Goal: Answer question/provide support

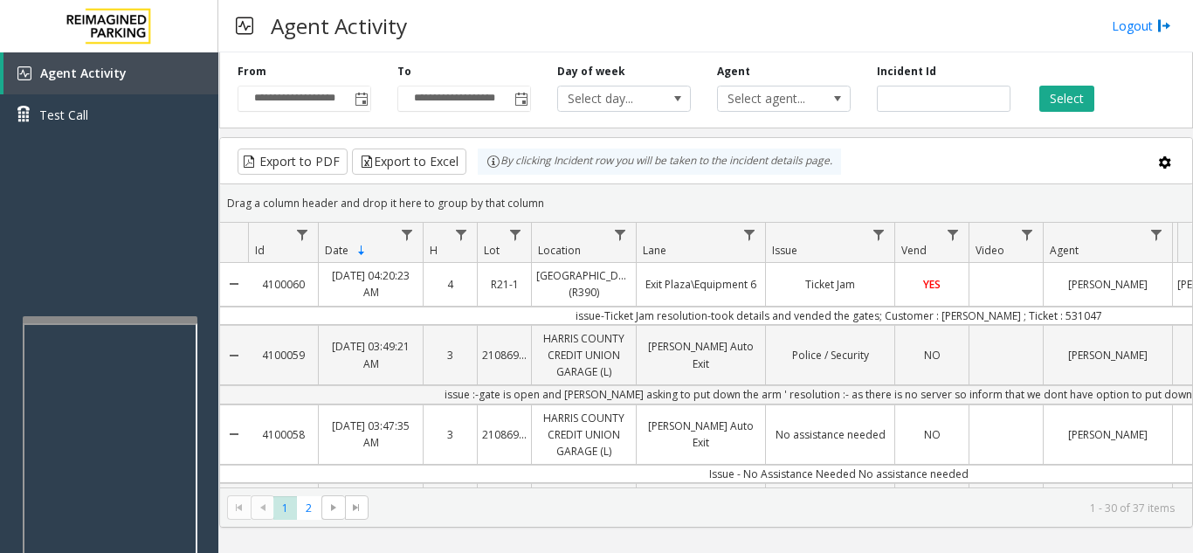
click at [661, 24] on div "Agent Activity Logout" at bounding box center [705, 26] width 975 height 52
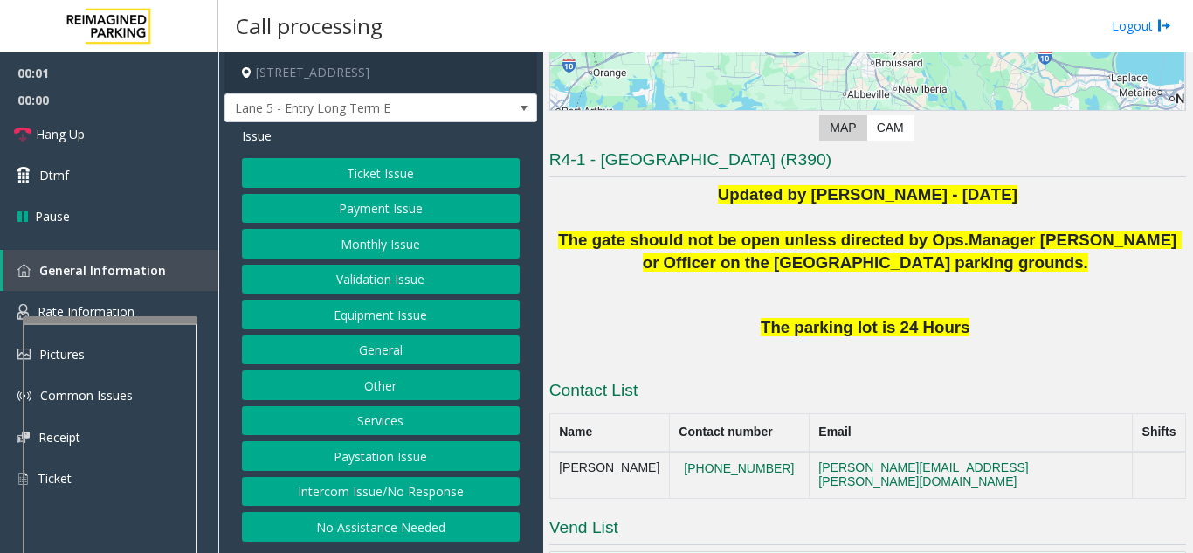
scroll to position [262, 0]
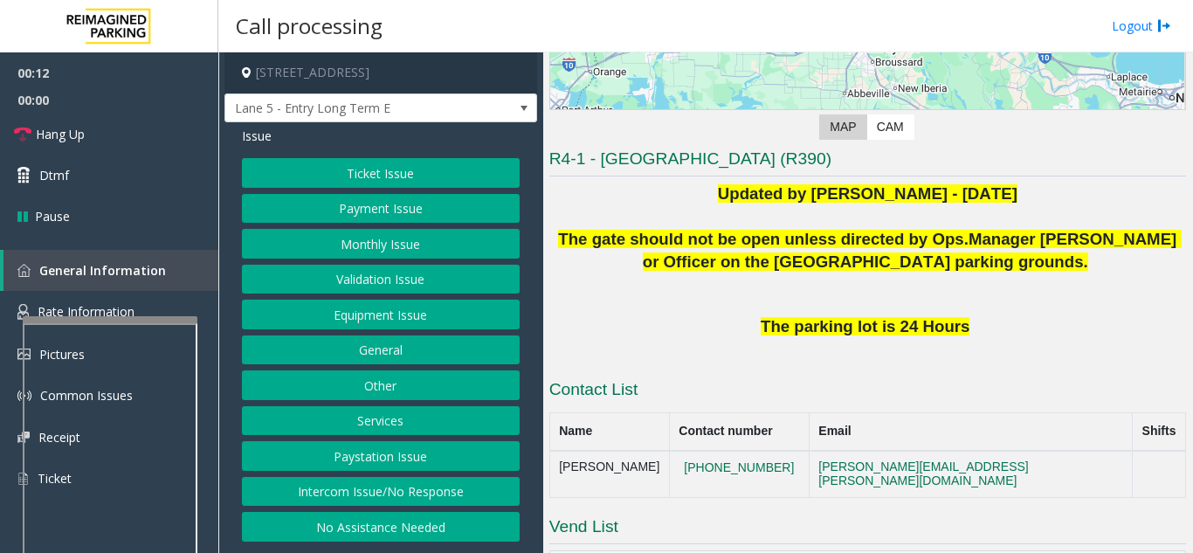
click at [442, 481] on button "Intercom Issue/No Response" at bounding box center [381, 492] width 278 height 30
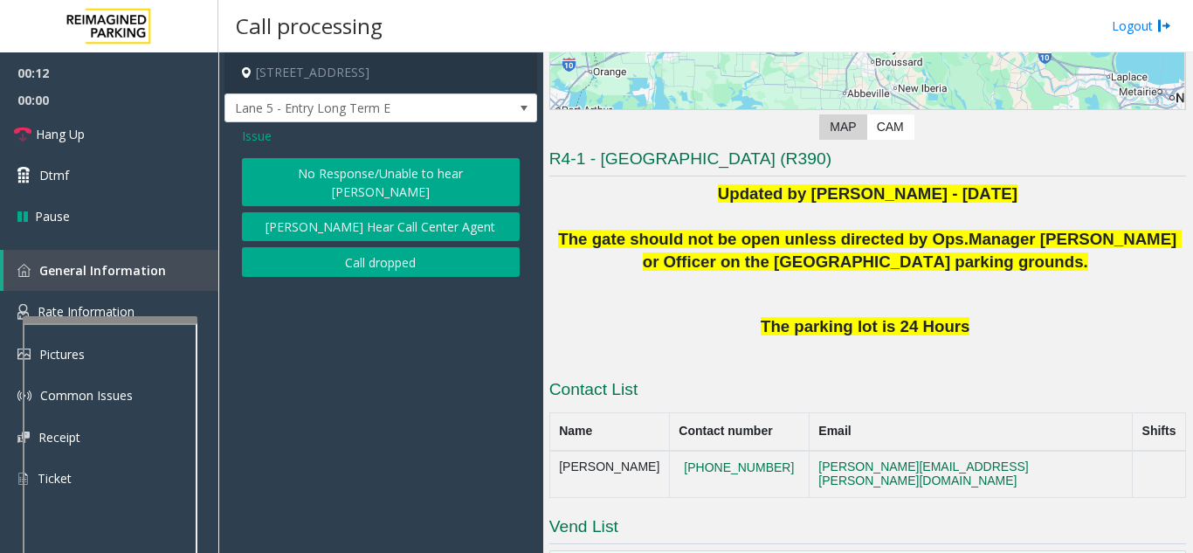
click at [399, 183] on button "No Response/Unable to hear [PERSON_NAME]" at bounding box center [381, 182] width 278 height 48
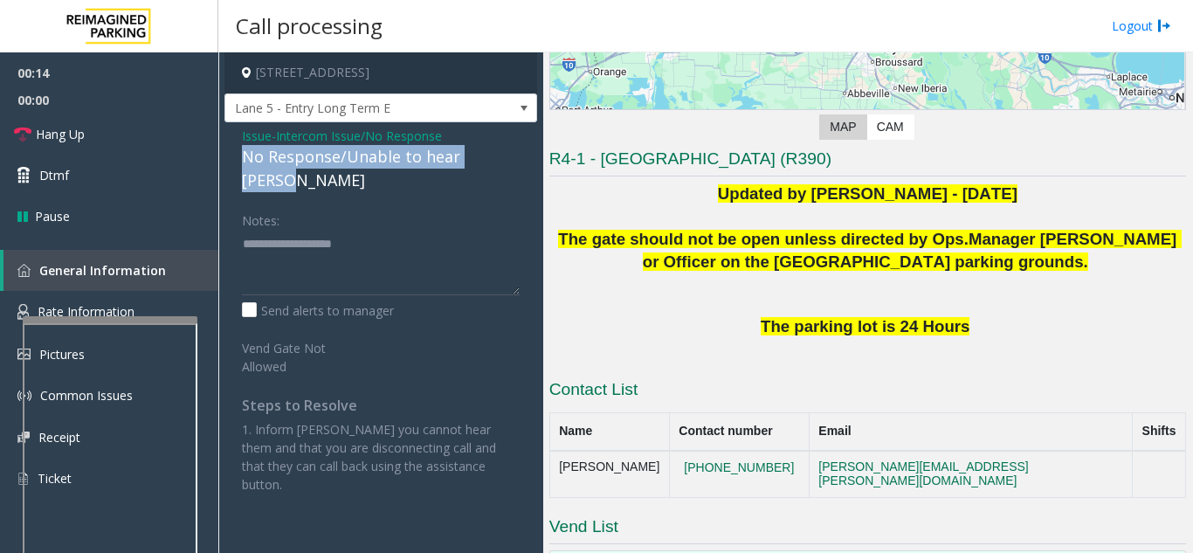
drag, startPoint x: 245, startPoint y: 156, endPoint x: 508, endPoint y: 160, distance: 262.9
click at [508, 160] on div "Issue - Intercom Issue/No Response No Response/Unable to hear [PERSON_NAME] Not…" at bounding box center [380, 316] width 313 height 389
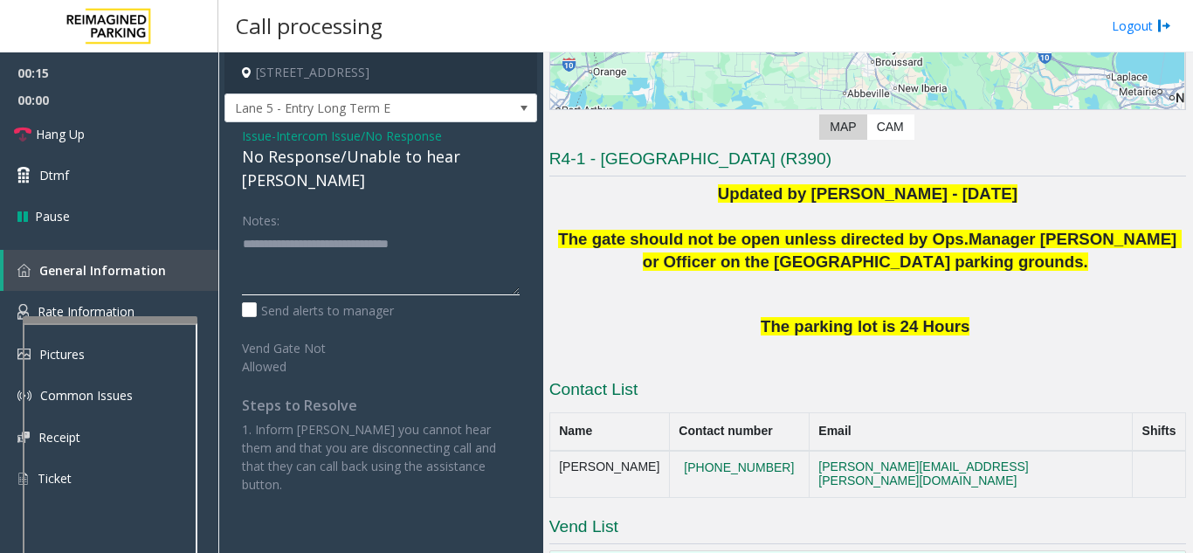
type textarea "**********"
click at [485, 205] on div "Notes:" at bounding box center [381, 250] width 278 height 90
click at [139, 129] on link "Hang Up" at bounding box center [109, 134] width 218 height 41
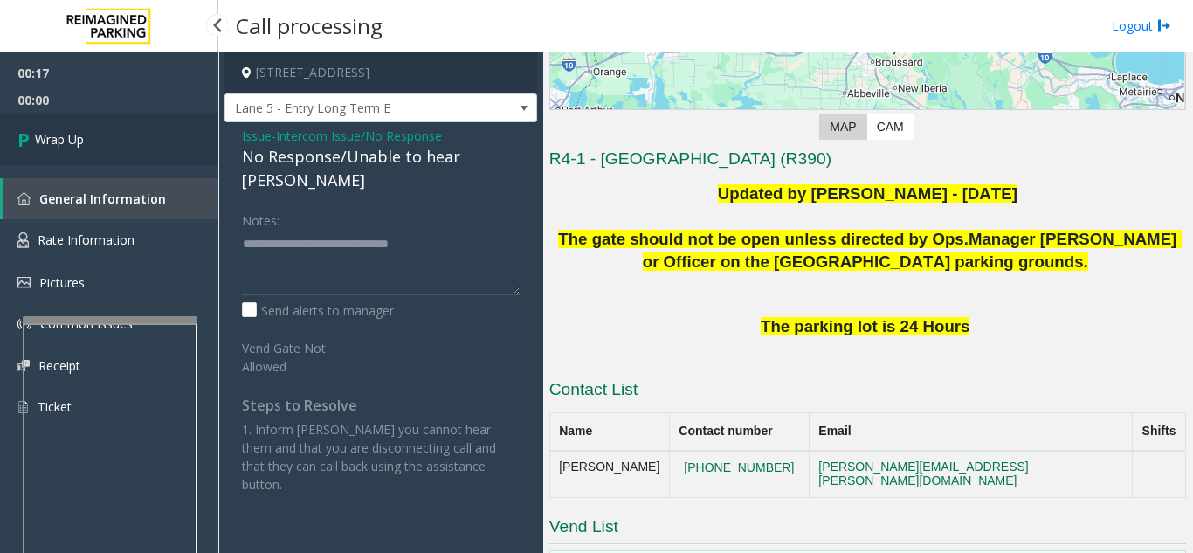
click at [144, 149] on link "Wrap Up" at bounding box center [109, 140] width 218 height 52
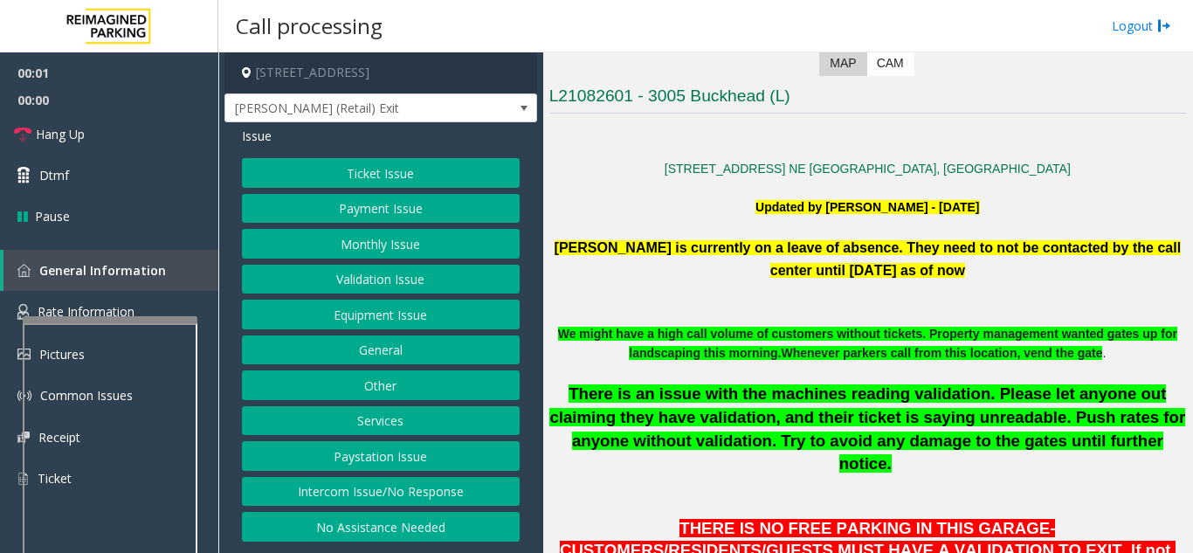
scroll to position [349, 0]
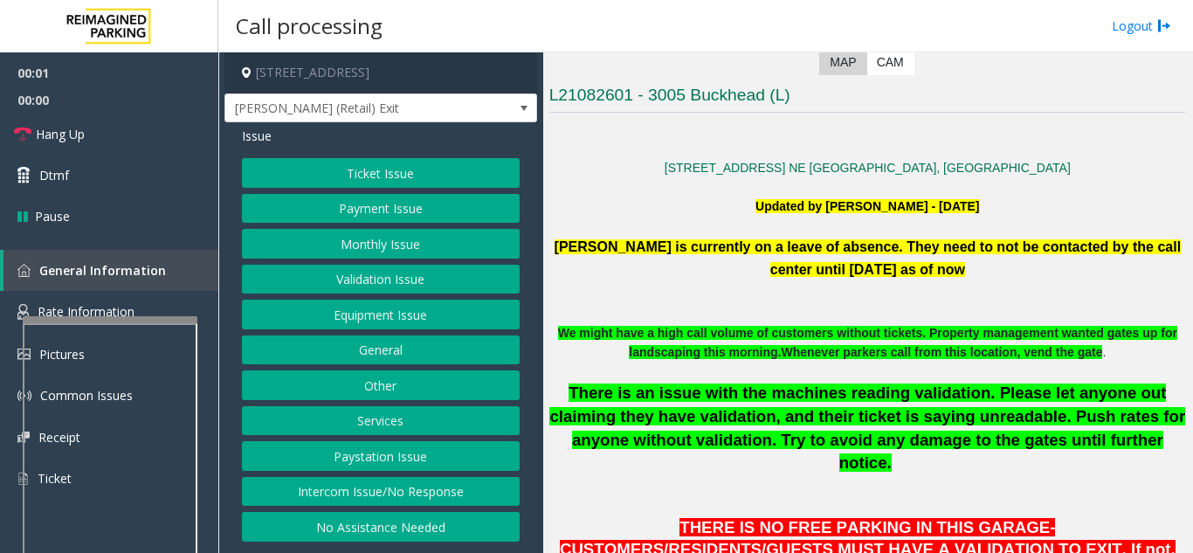
drag, startPoint x: 1041, startPoint y: 398, endPoint x: 1060, endPoint y: 418, distance: 27.2
drag, startPoint x: 1060, startPoint y: 418, endPoint x: 689, endPoint y: 167, distance: 448.0
click at [689, 167] on p "[STREET_ADDRESS] NE [GEOGRAPHIC_DATA], [GEOGRAPHIC_DATA]" at bounding box center [867, 167] width 637 height 19
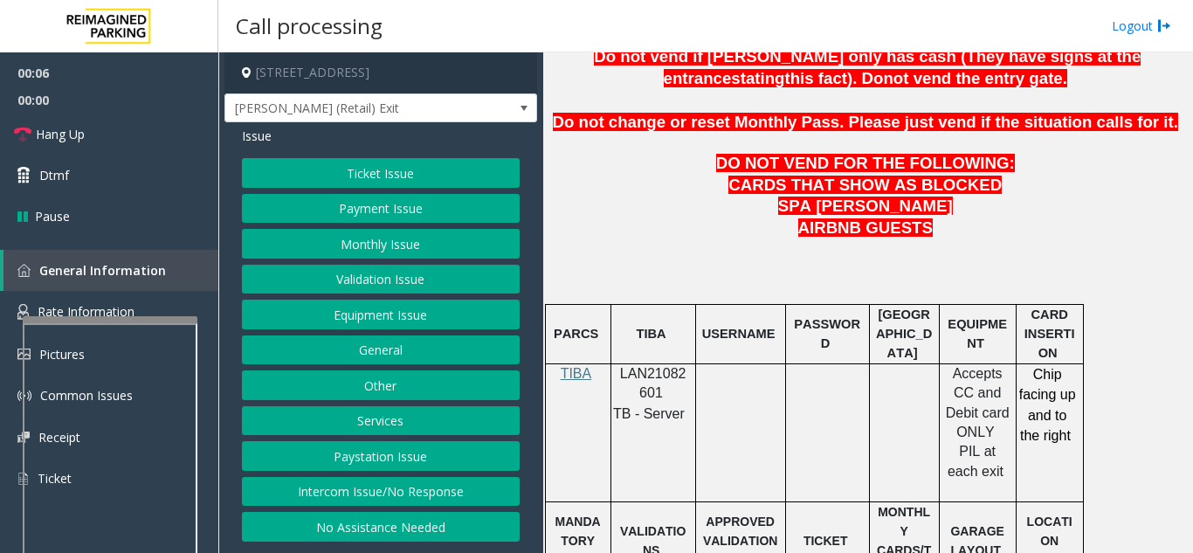
scroll to position [961, 0]
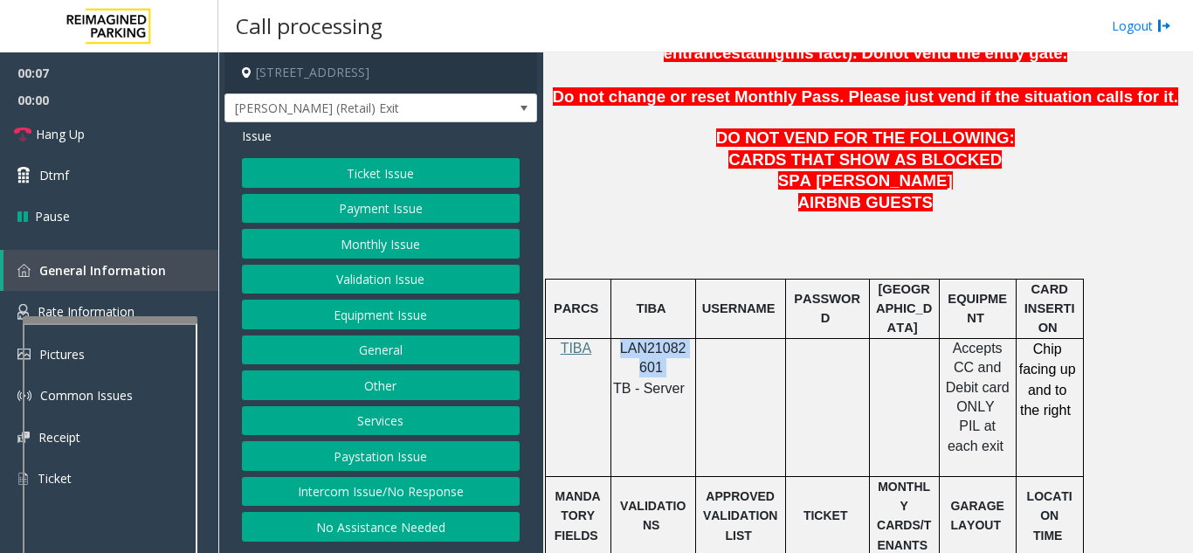
drag, startPoint x: 661, startPoint y: 324, endPoint x: 621, endPoint y: 311, distance: 42.3
click at [621, 339] on p "LAN21082601" at bounding box center [654, 358] width 72 height 39
copy p "LAN21082601"
click at [401, 176] on button "Ticket Issue" at bounding box center [381, 173] width 278 height 30
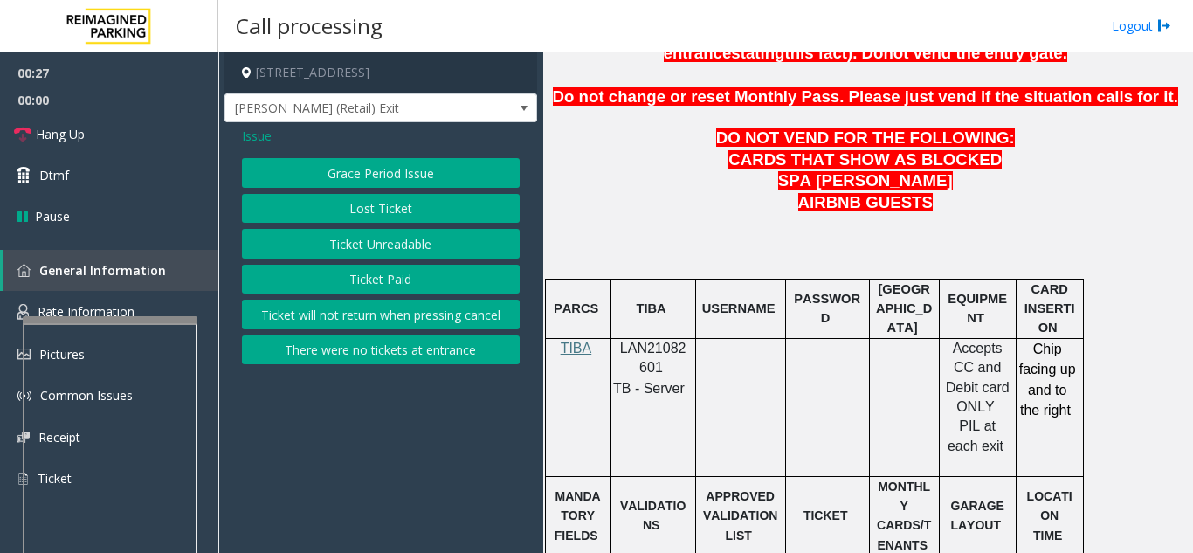
click at [262, 139] on span "Issue" at bounding box center [257, 136] width 30 height 18
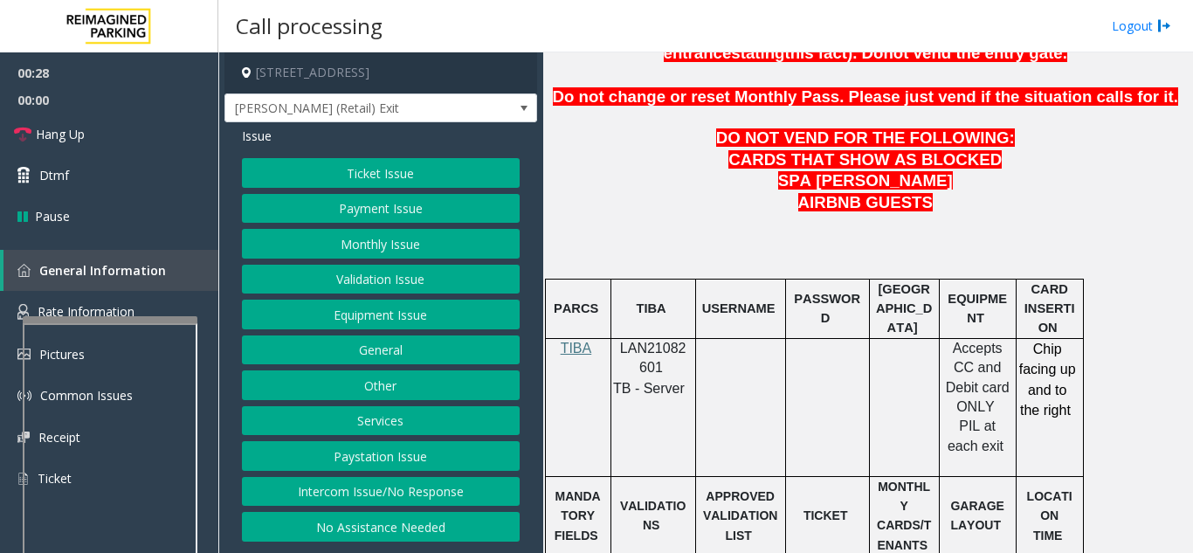
click at [366, 217] on button "Payment Issue" at bounding box center [381, 209] width 278 height 30
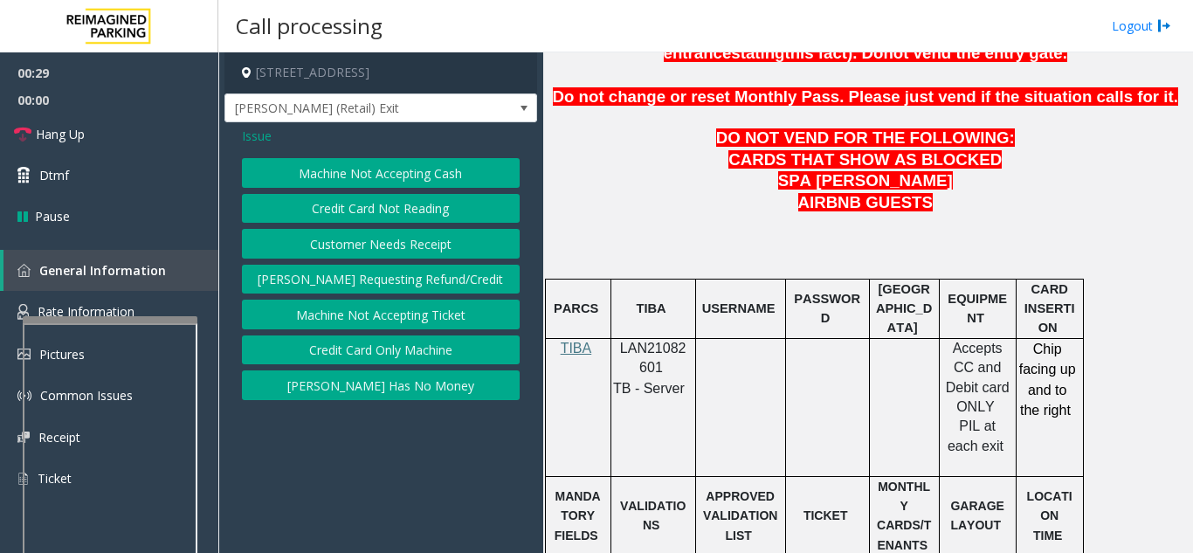
click at [376, 210] on button "Credit Card Not Reading" at bounding box center [381, 209] width 278 height 30
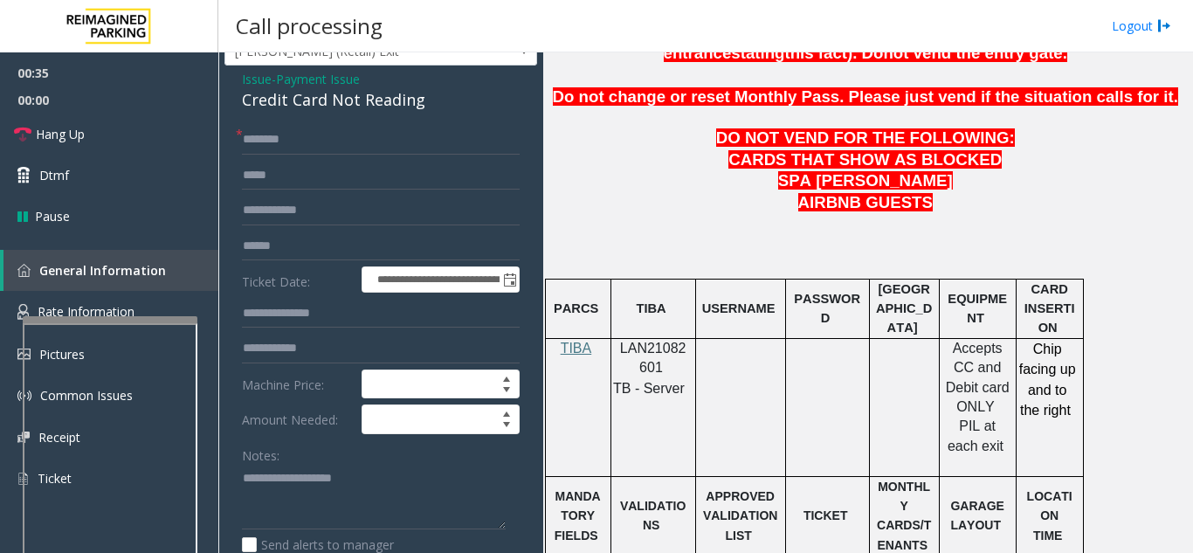
scroll to position [87, 0]
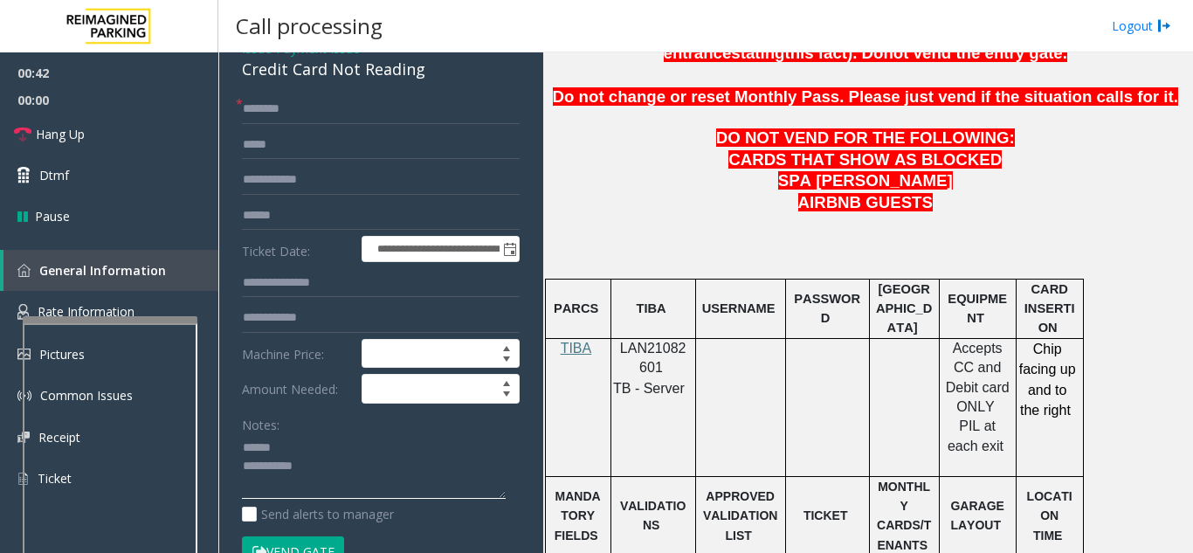
click at [329, 458] on textarea at bounding box center [374, 467] width 264 height 66
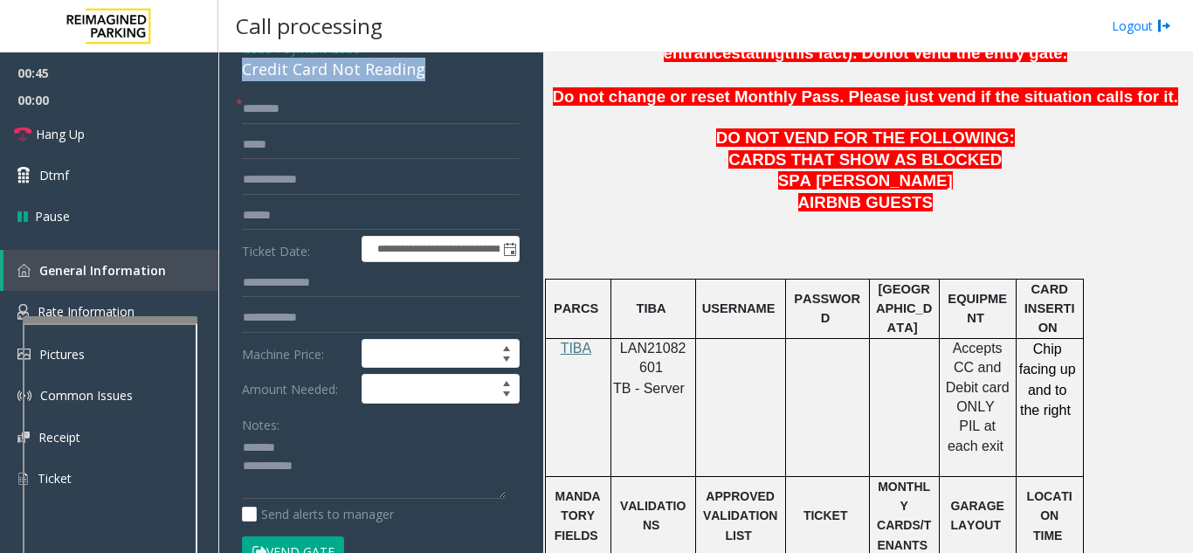
drag, startPoint x: 238, startPoint y: 83, endPoint x: 432, endPoint y: 93, distance: 194.2
click at [432, 93] on div "**********" at bounding box center [380, 432] width 313 height 795
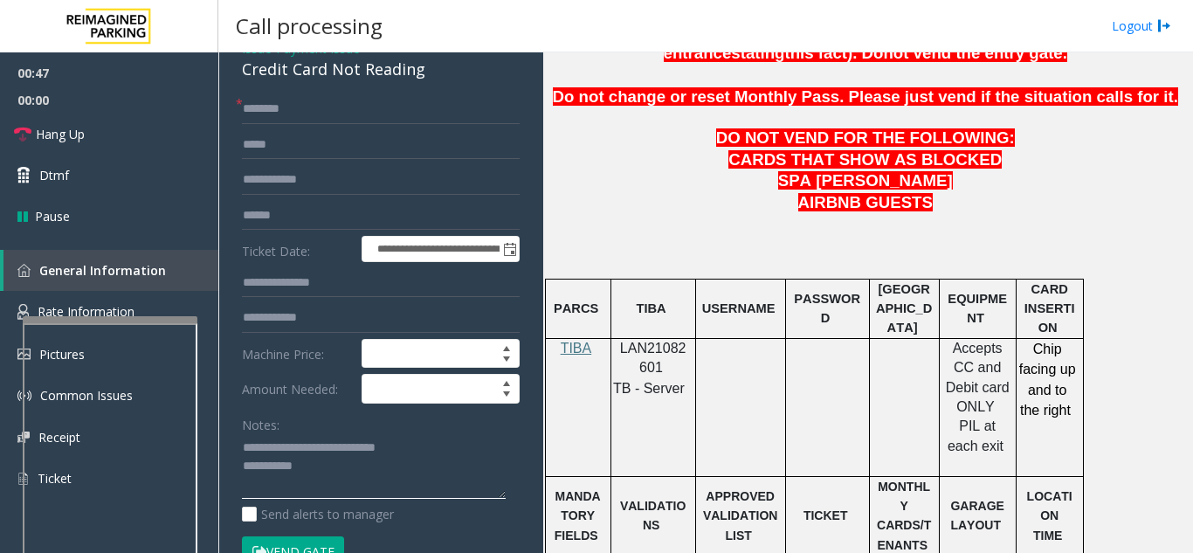
click at [404, 492] on textarea at bounding box center [374, 467] width 264 height 66
type textarea "**********"
click at [411, 111] on input "text" at bounding box center [381, 109] width 278 height 30
type input "*****"
click at [402, 224] on input "text" at bounding box center [381, 216] width 278 height 30
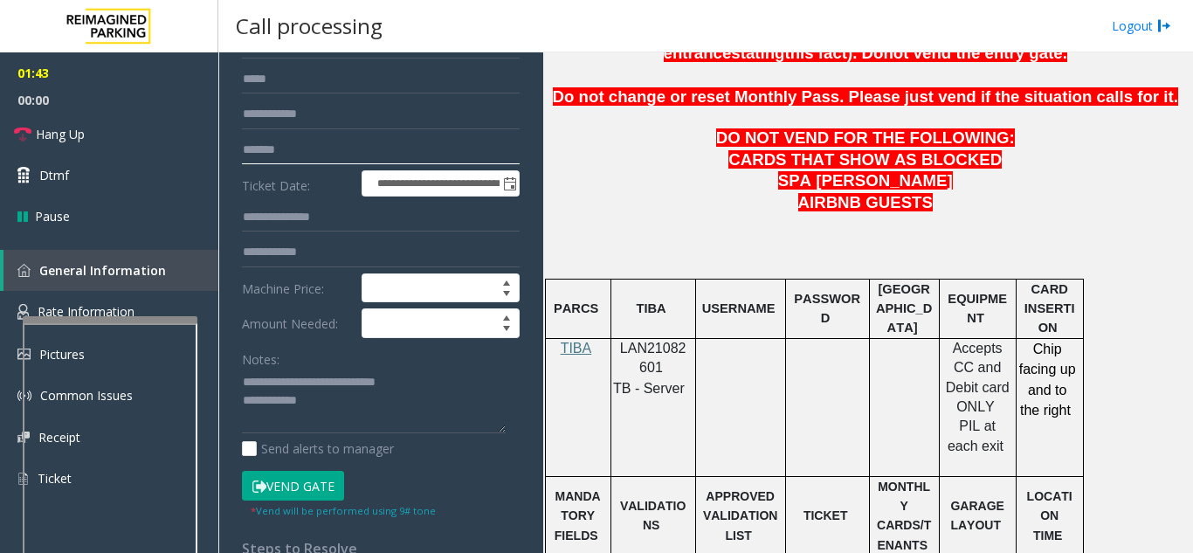
scroll to position [262, 0]
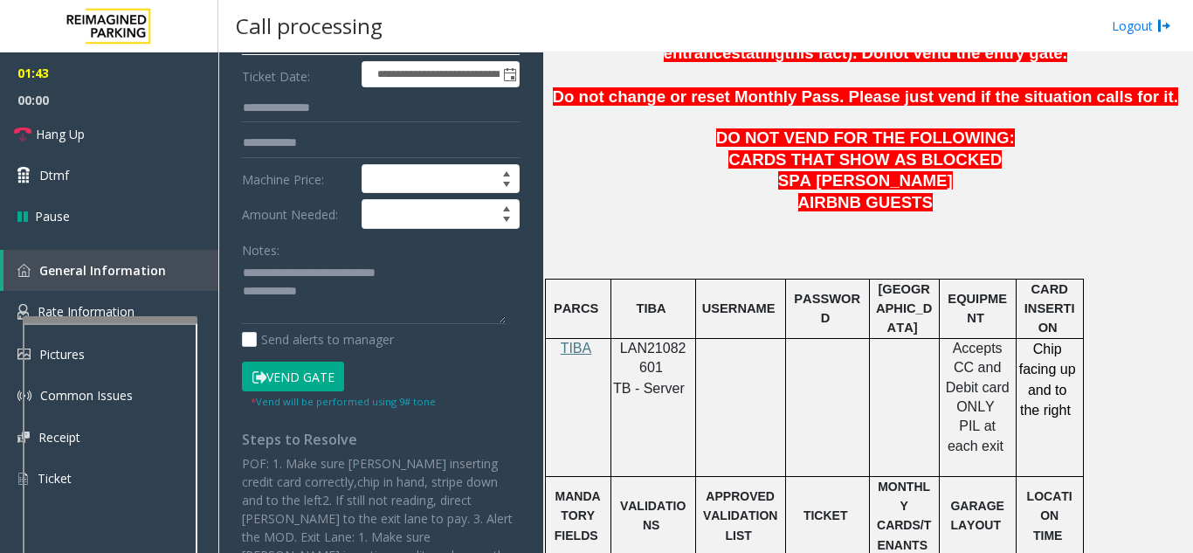
type input "*******"
click at [298, 391] on button "Vend Gate" at bounding box center [293, 377] width 102 height 30
click at [364, 322] on textarea at bounding box center [374, 292] width 264 height 66
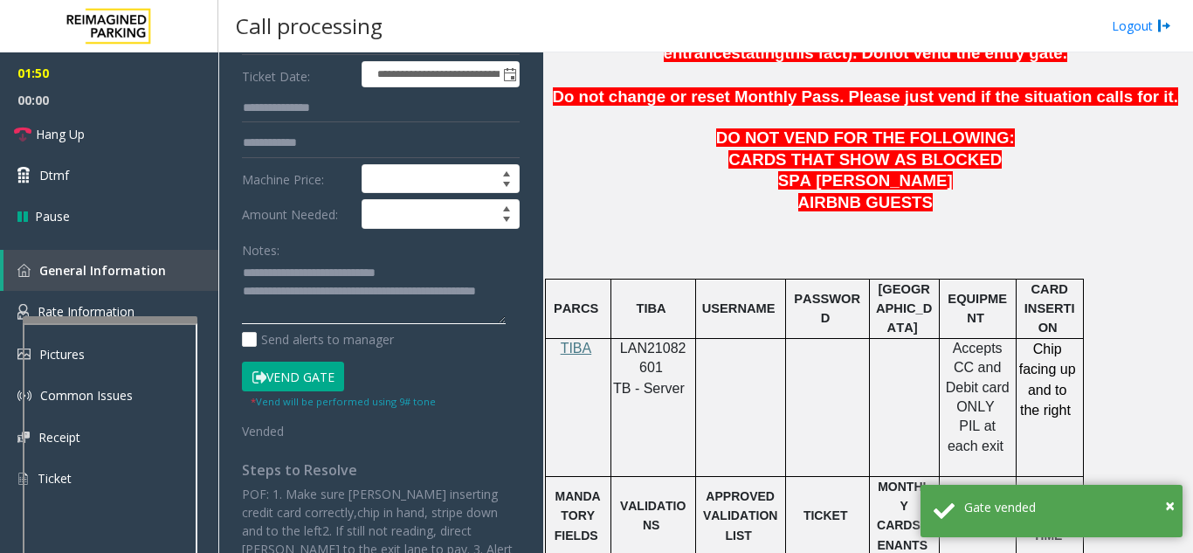
click at [427, 279] on textarea at bounding box center [374, 292] width 264 height 66
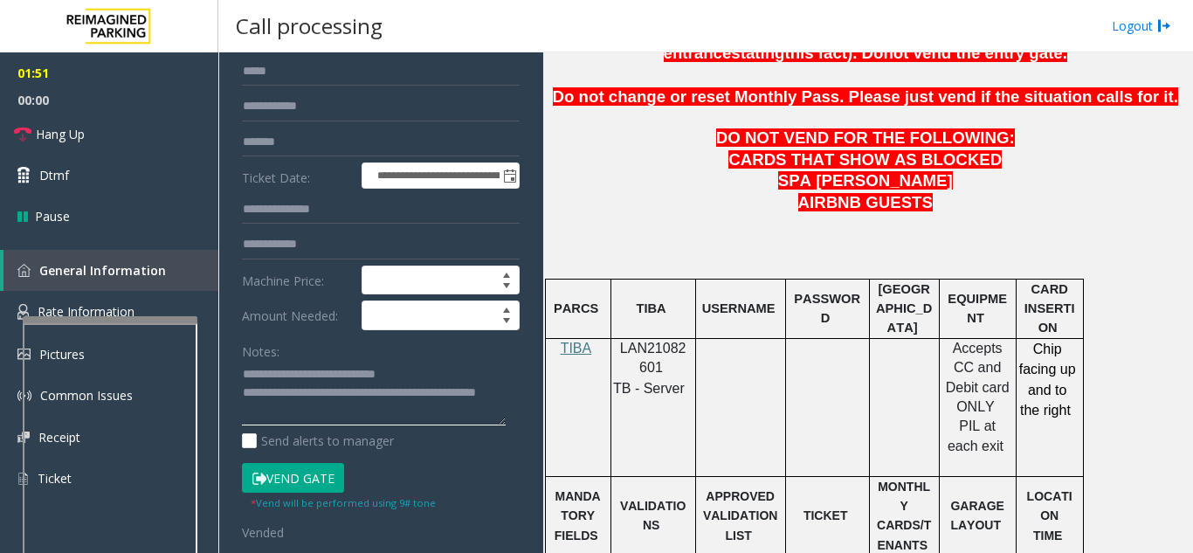
scroll to position [0, 0]
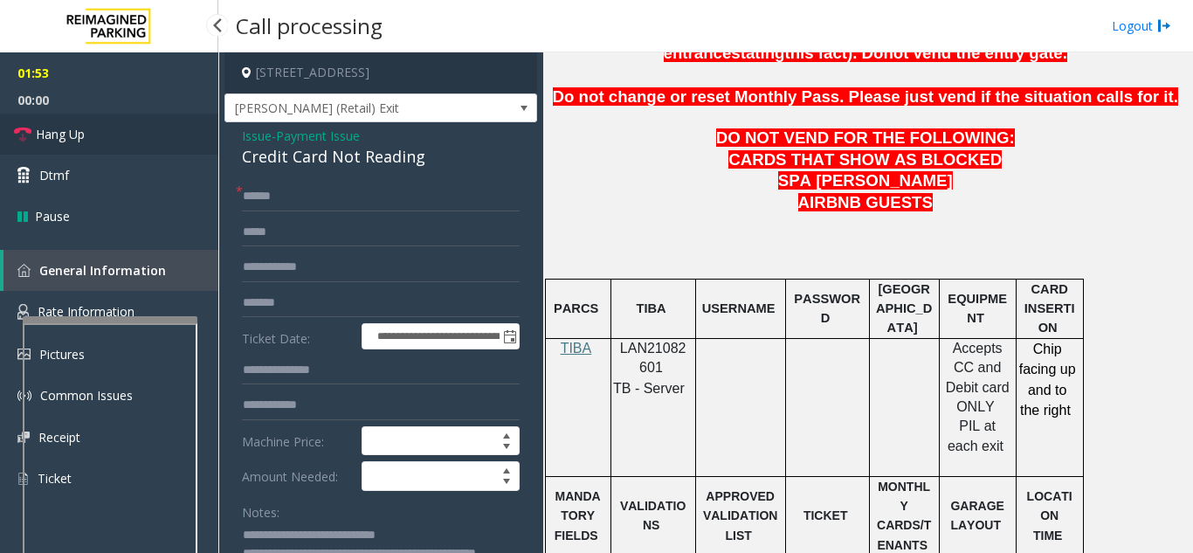
type textarea "**********"
click at [88, 140] on link "Hang Up" at bounding box center [109, 134] width 218 height 41
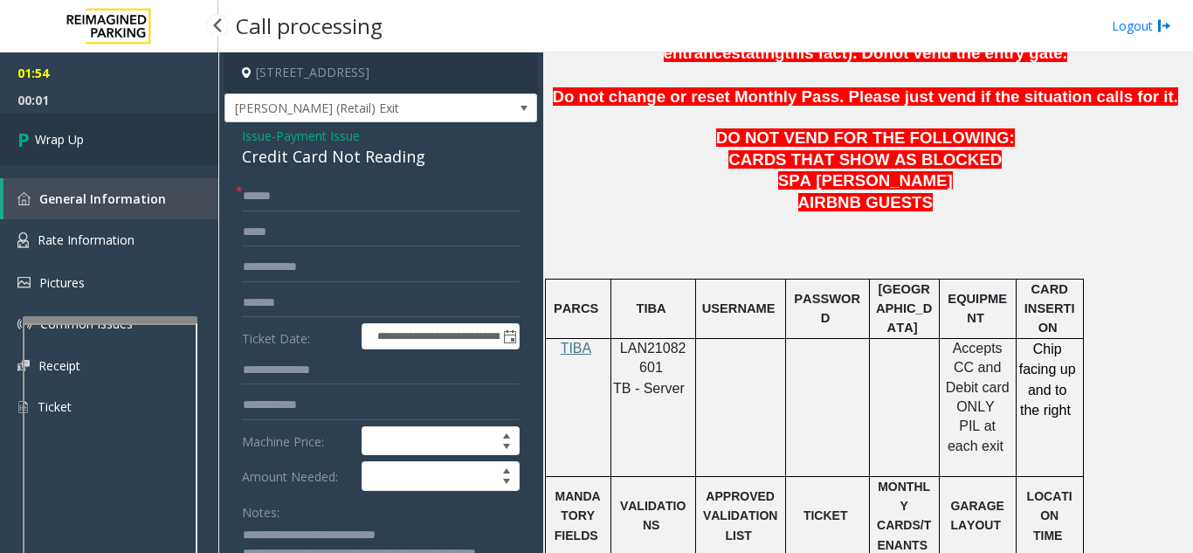
click at [68, 142] on span "Wrap Up" at bounding box center [59, 139] width 49 height 18
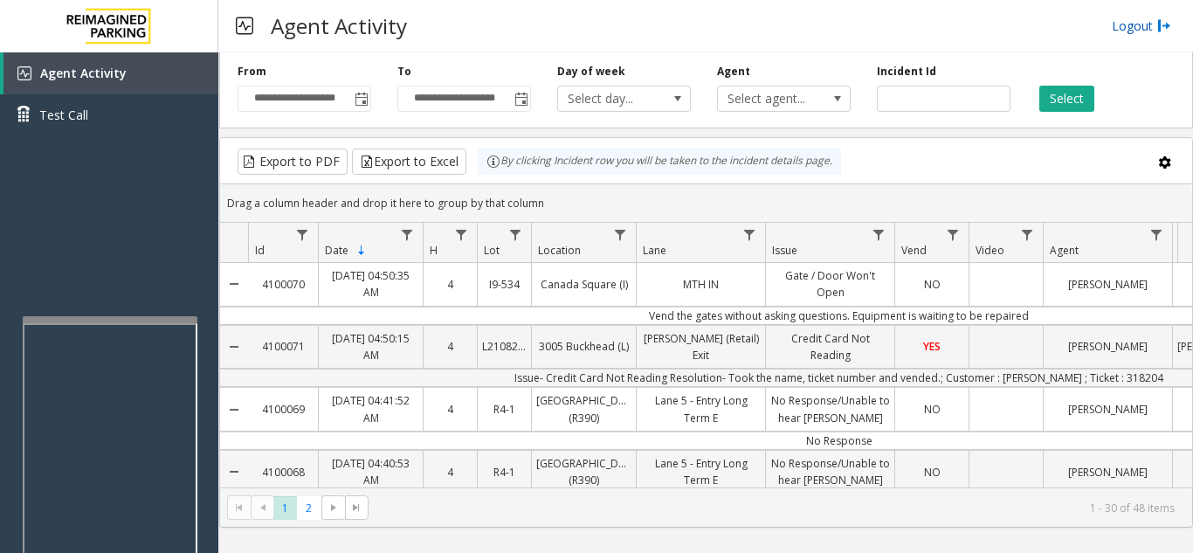
click at [1140, 31] on link "Logout" at bounding box center [1141, 26] width 59 height 18
